Goal: Information Seeking & Learning: Learn about a topic

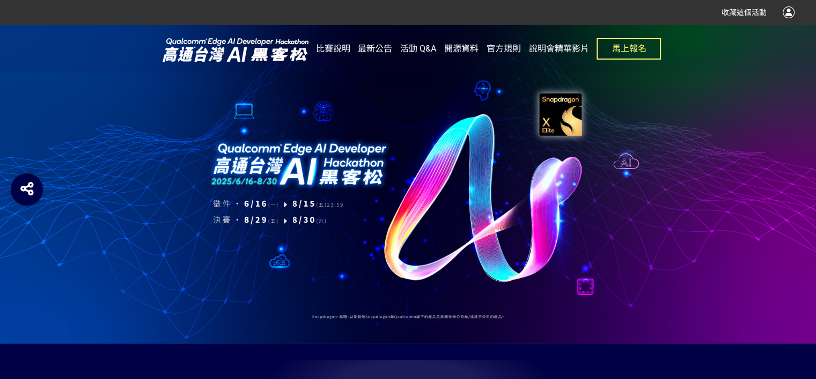
click at [325, 54] on span "比賽說明" at bounding box center [333, 48] width 34 height 10
click at [329, 49] on span "比賽說明" at bounding box center [333, 48] width 34 height 10
click at [470, 55] on link "開源資料" at bounding box center [461, 49] width 34 height 48
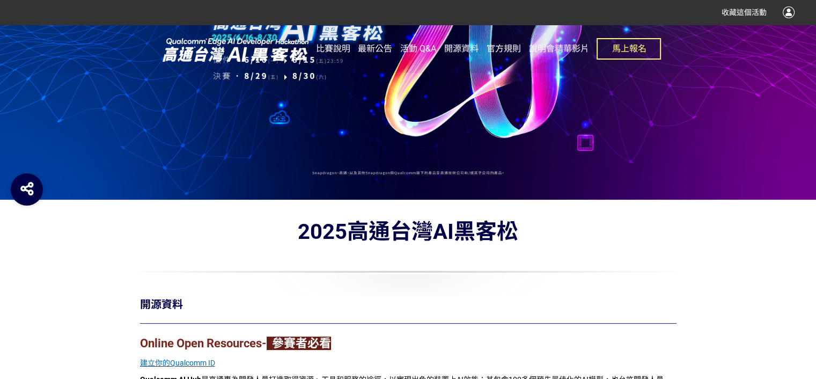
scroll to position [322, 0]
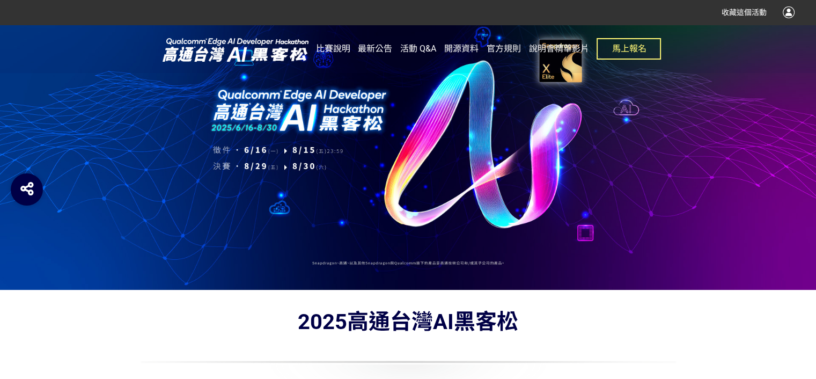
click at [345, 54] on link "比賽說明" at bounding box center [333, 49] width 34 height 48
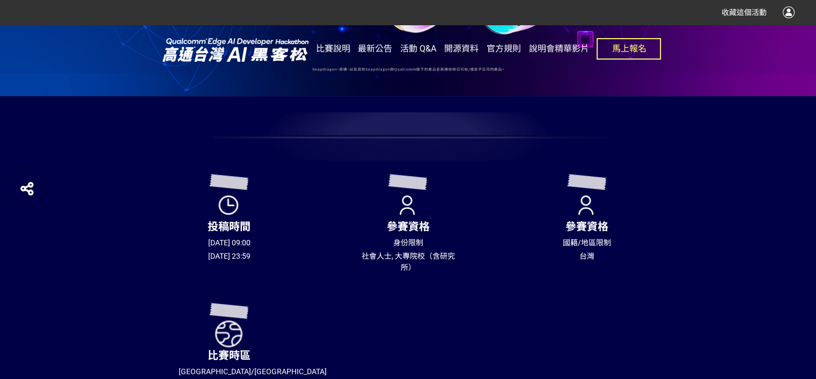
scroll to position [268, 0]
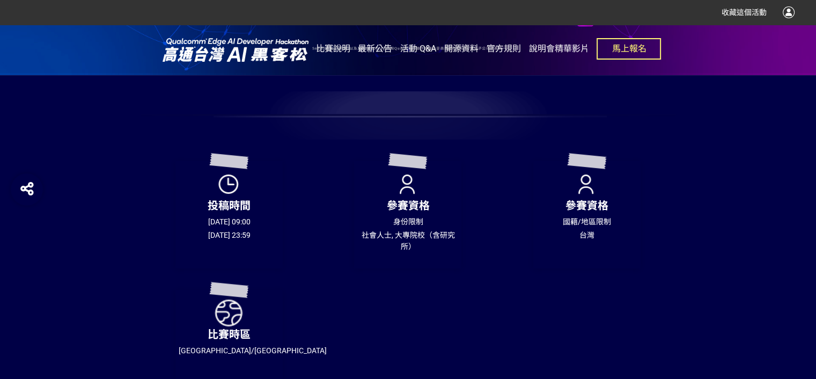
click at [371, 49] on span "最新公告" at bounding box center [375, 48] width 34 height 10
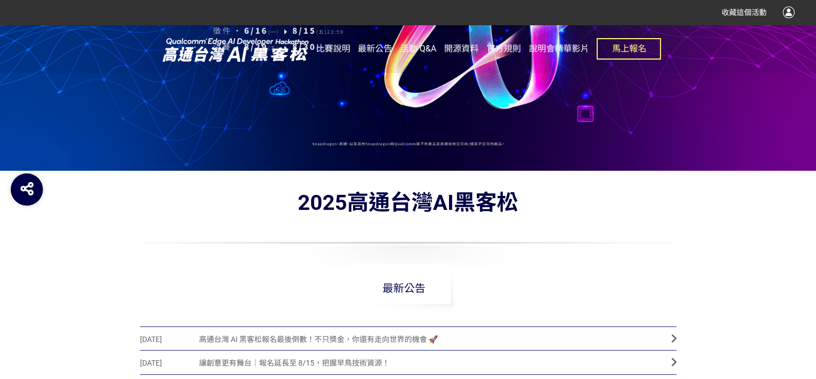
scroll to position [375, 0]
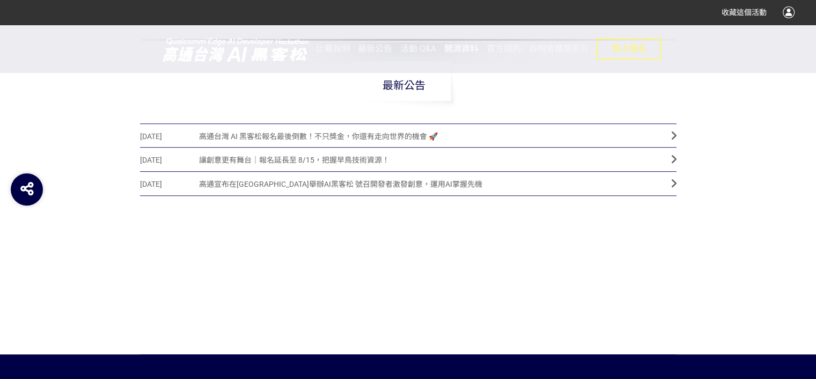
click at [453, 51] on span "開源資料" at bounding box center [461, 48] width 34 height 10
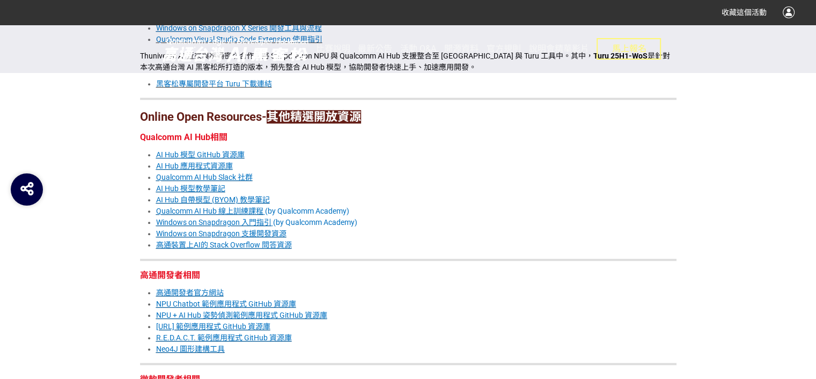
scroll to position [805, 0]
